Goal: Task Accomplishment & Management: Use online tool/utility

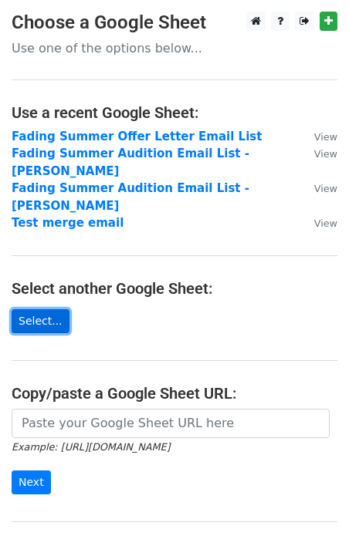
click at [43, 309] on link "Select..." at bounding box center [41, 321] width 58 height 24
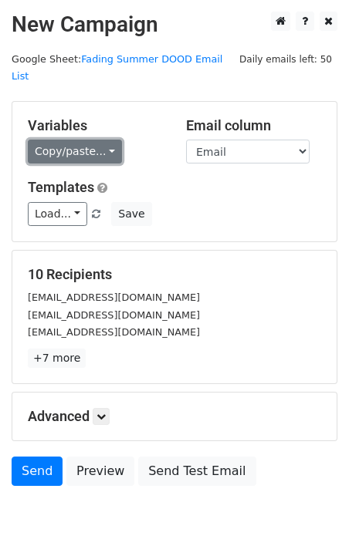
click at [79, 140] on link "Copy/paste..." at bounding box center [75, 152] width 94 height 24
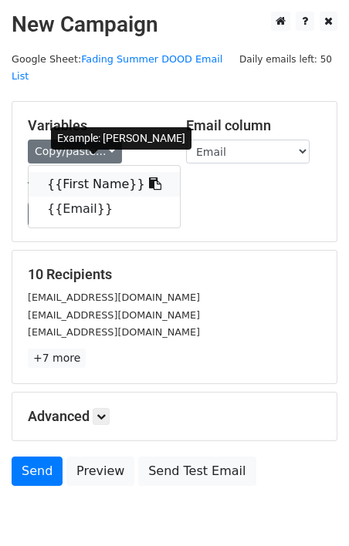
click at [96, 172] on link "{{First Name}}" at bounding box center [104, 184] width 151 height 25
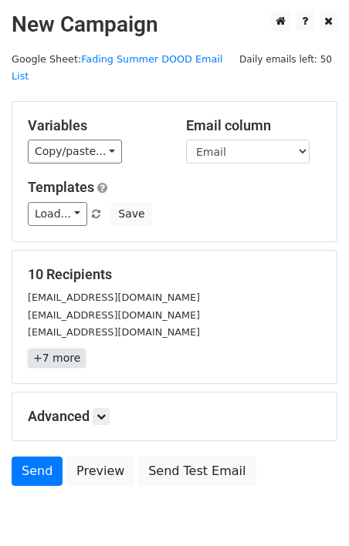
click at [68, 349] on link "+7 more" at bounding box center [57, 358] width 58 height 19
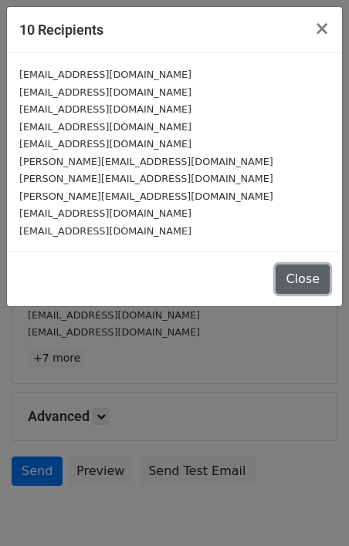
click at [289, 270] on button "Close" at bounding box center [302, 279] width 54 height 29
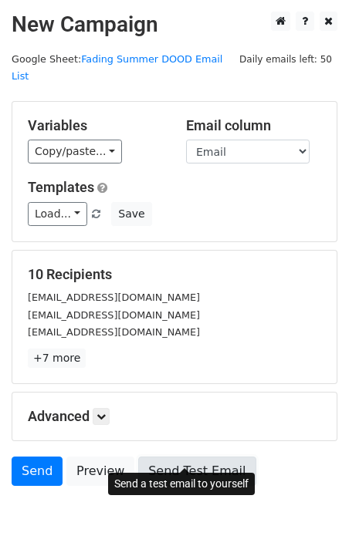
click at [177, 457] on link "Send Test Email" at bounding box center [196, 471] width 117 height 29
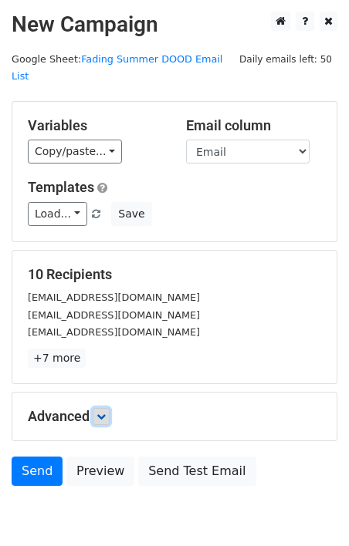
click at [100, 408] on link at bounding box center [101, 416] width 17 height 17
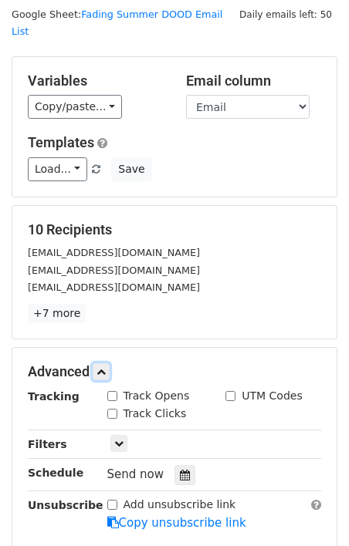
scroll to position [63, 0]
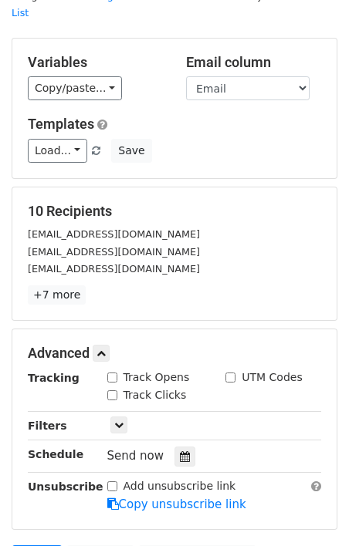
click at [121, 370] on div "Track Opens" at bounding box center [148, 378] width 83 height 16
click at [116, 373] on input "Track Opens" at bounding box center [112, 378] width 10 height 10
checkbox input "true"
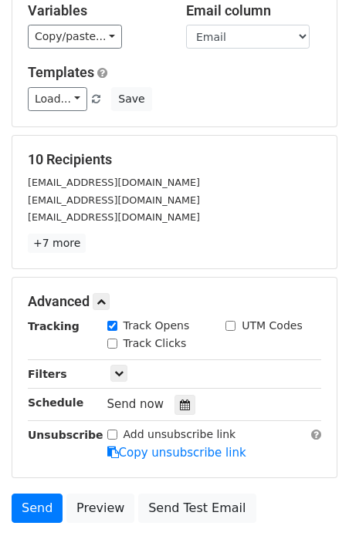
scroll to position [120, 0]
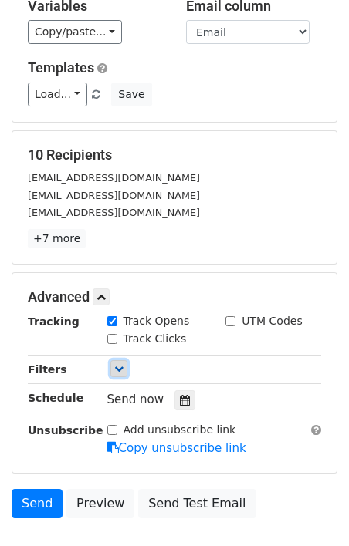
click at [121, 360] on link at bounding box center [118, 368] width 17 height 17
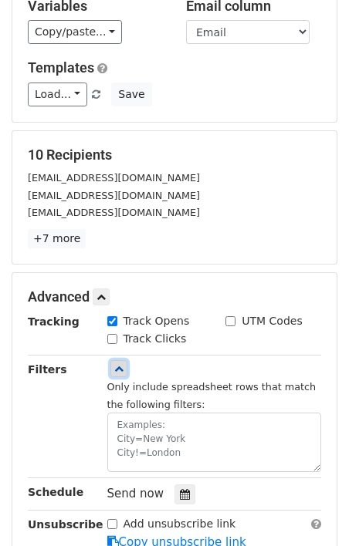
click at [125, 360] on link at bounding box center [118, 368] width 17 height 17
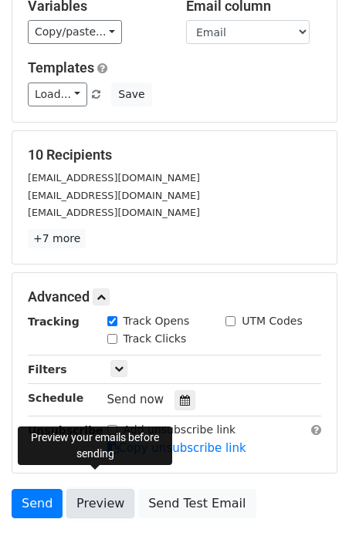
click at [82, 489] on link "Preview" at bounding box center [100, 503] width 68 height 29
